Goal: Transaction & Acquisition: Purchase product/service

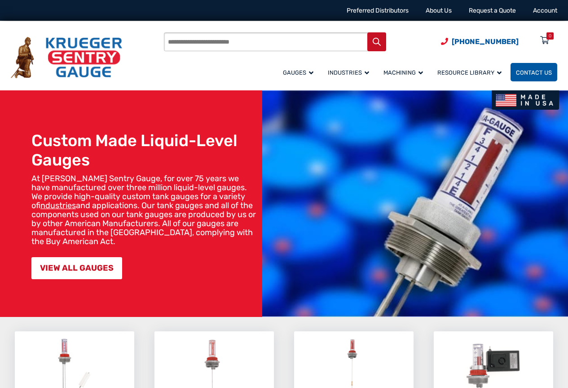
click at [524, 76] on span "Contact Us" at bounding box center [534, 72] width 36 height 7
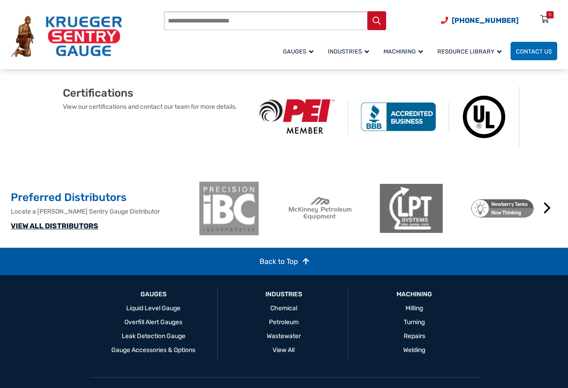
scroll to position [665, 0]
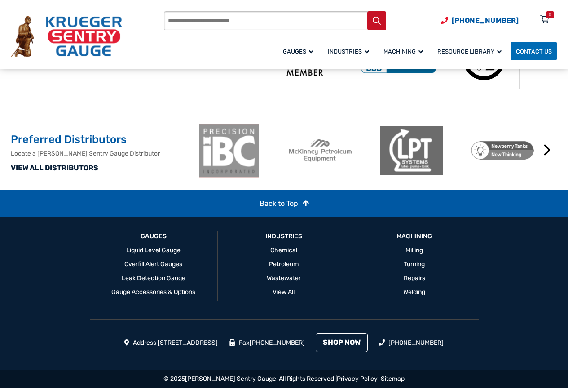
click at [366, 350] on link "SHOP NOW" at bounding box center [342, 342] width 52 height 19
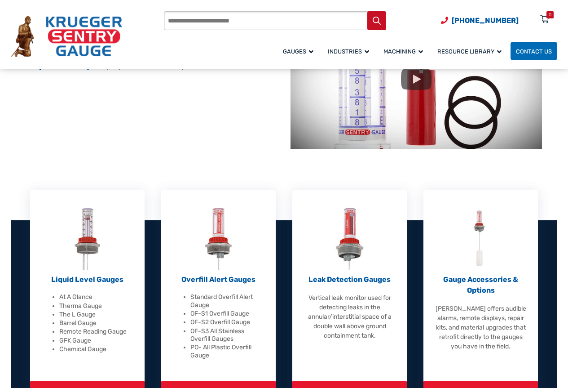
scroll to position [239, 0]
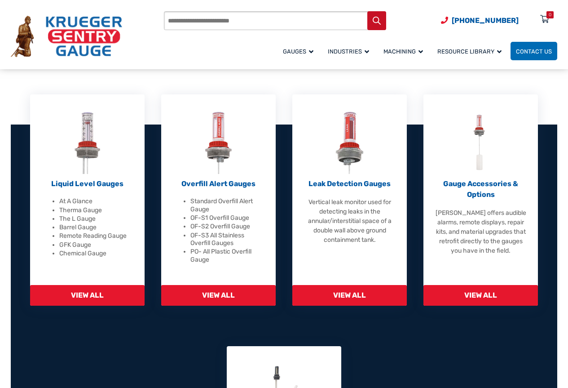
click at [222, 22] on input "Products search" at bounding box center [275, 20] width 222 height 19
paste input "********"
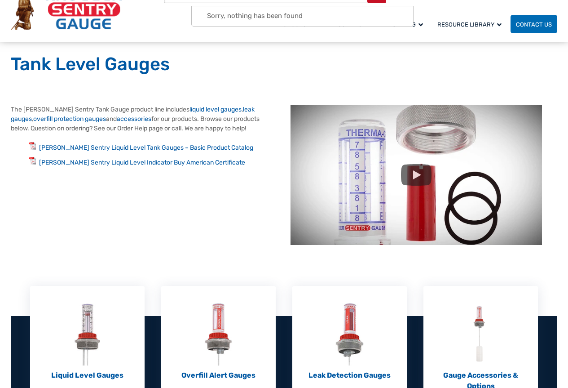
scroll to position [0, 0]
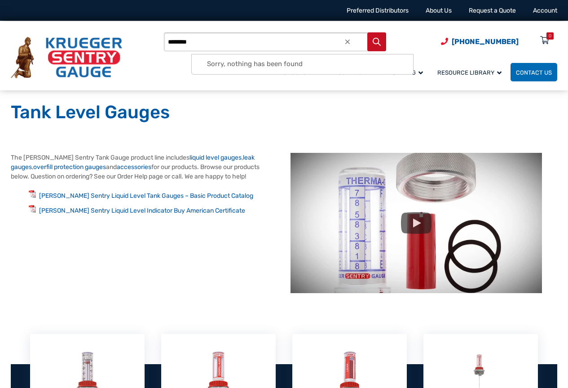
drag, startPoint x: 243, startPoint y: 45, endPoint x: 168, endPoint y: 44, distance: 75.1
click at [168, 44] on div "Products search ******** (920) 434-8860 Menu 0 Menu Account Gauges Liquid Level…" at bounding box center [284, 57] width 547 height 50
paste input "search"
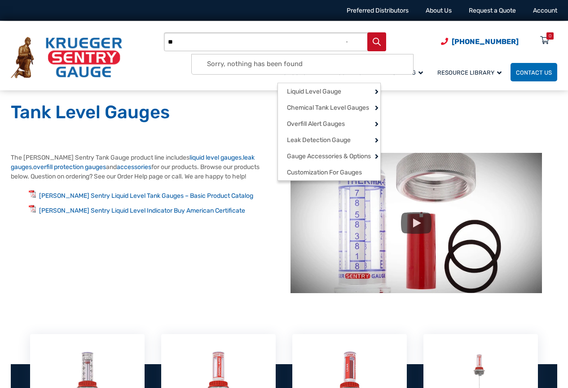
type input "*"
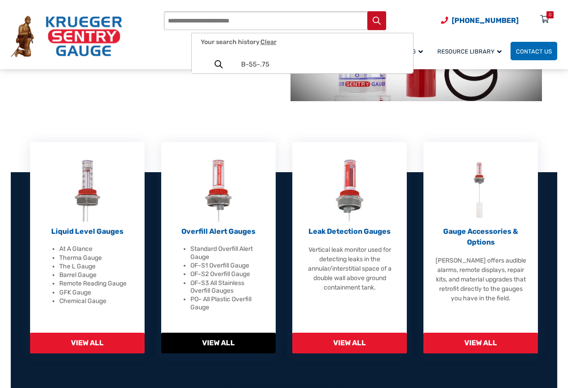
scroll to position [239, 0]
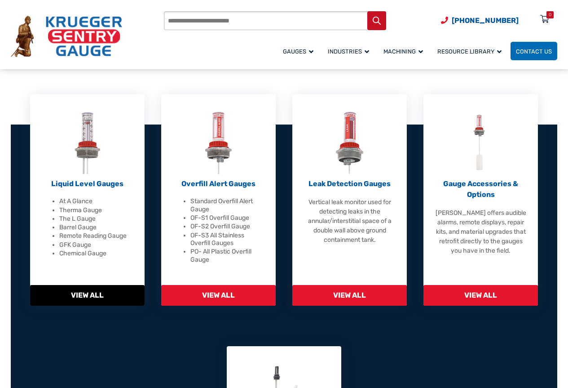
click at [75, 293] on span "View All" at bounding box center [87, 295] width 115 height 21
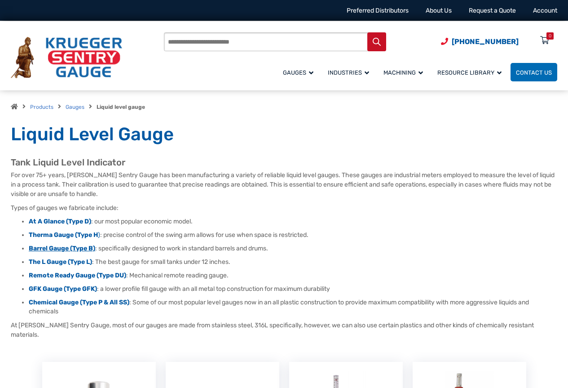
click at [43, 249] on strong "Barrel Gauge (Type B)" at bounding box center [62, 248] width 67 height 8
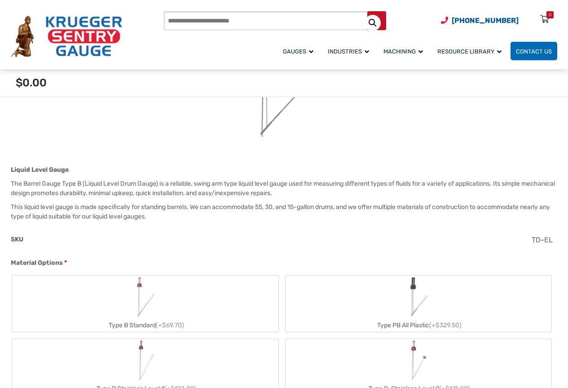
scroll to position [383, 0]
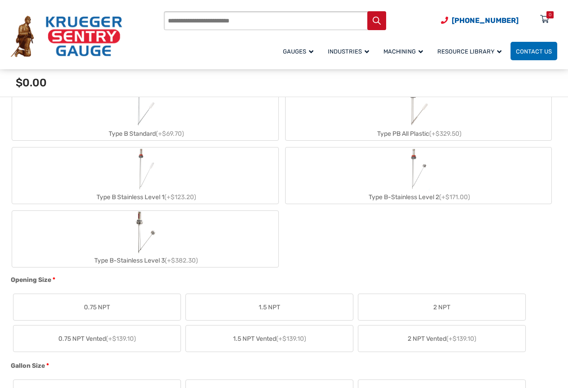
click at [151, 124] on img "Type B Standard" at bounding box center [146, 105] width 26 height 43
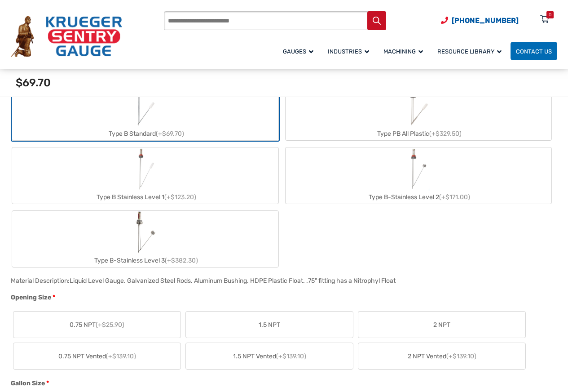
click at [101, 326] on span "(+$25.90)" at bounding box center [110, 325] width 29 height 8
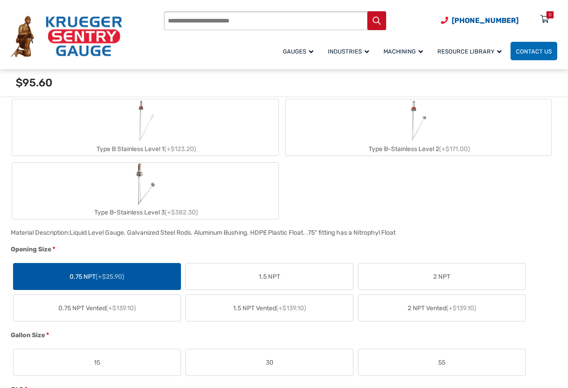
scroll to position [527, 0]
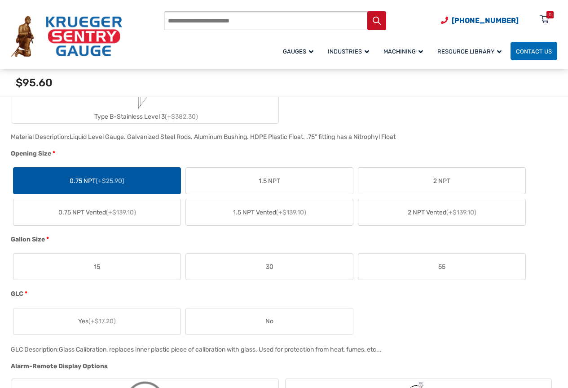
click at [428, 262] on label "55" at bounding box center [442, 266] width 167 height 26
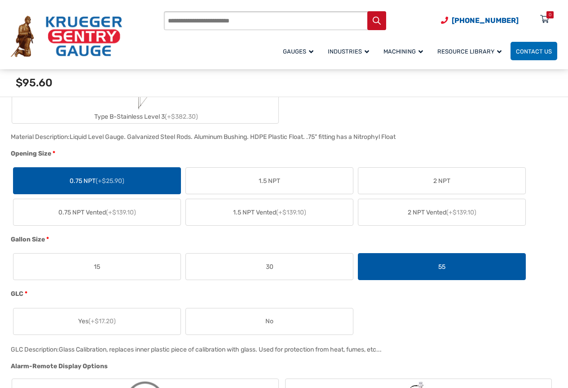
scroll to position [623, 0]
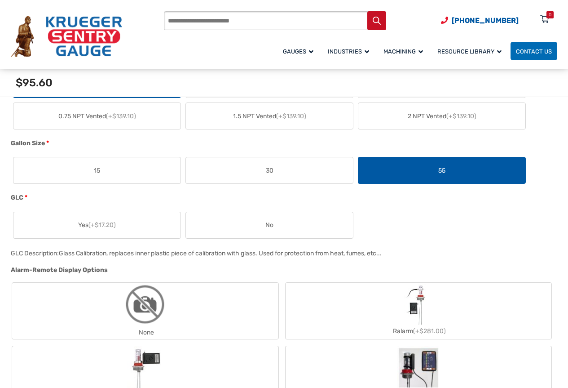
click at [271, 222] on span "No" at bounding box center [270, 224] width 8 height 9
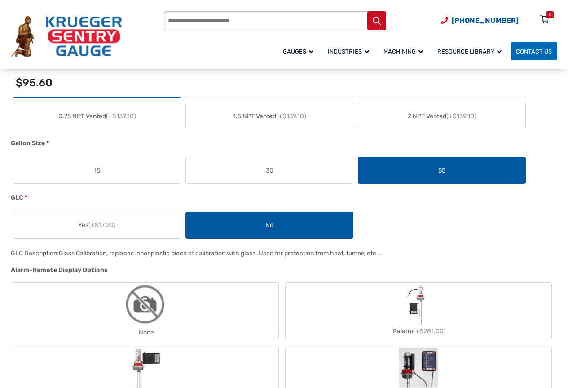
click at [152, 325] on img "None" at bounding box center [145, 304] width 43 height 43
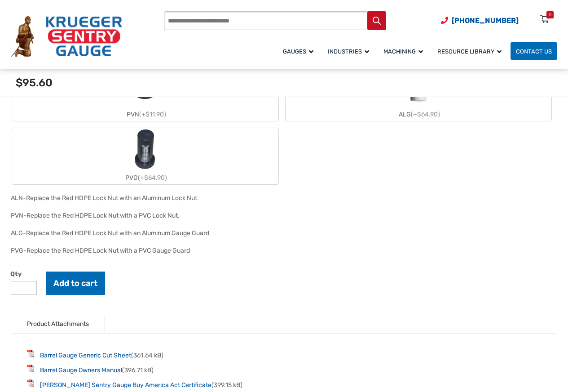
scroll to position [1198, 0]
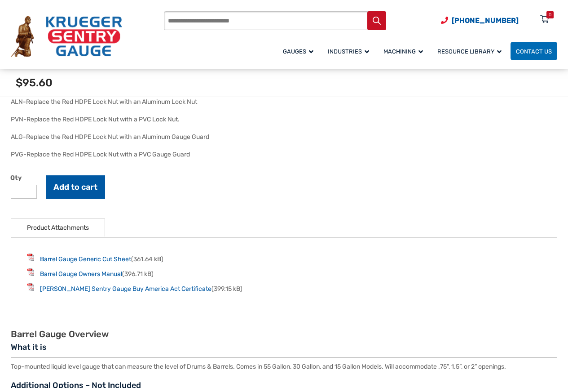
click at [89, 195] on button "Add to cart" at bounding box center [75, 186] width 59 height 23
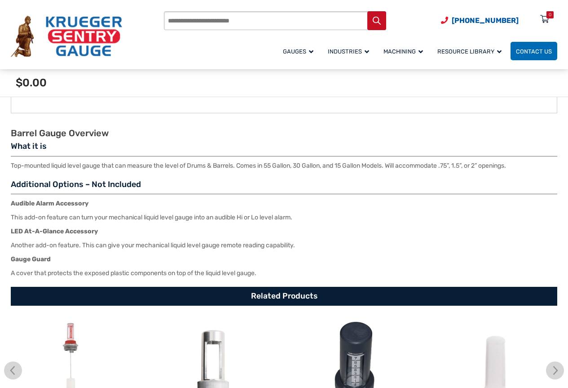
scroll to position [1102, 0]
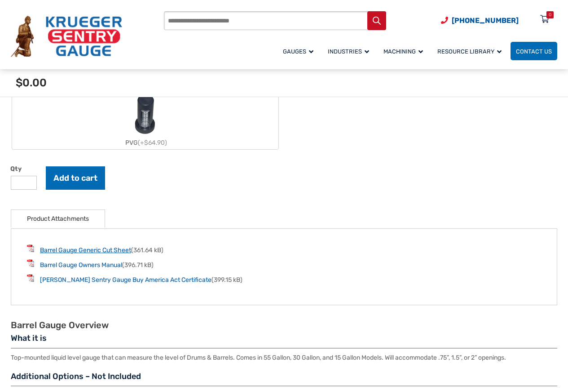
click at [89, 250] on link "Barrel Gauge Generic Cut Sheet" at bounding box center [85, 250] width 91 height 8
